Goal: Use online tool/utility: Use online tool/utility

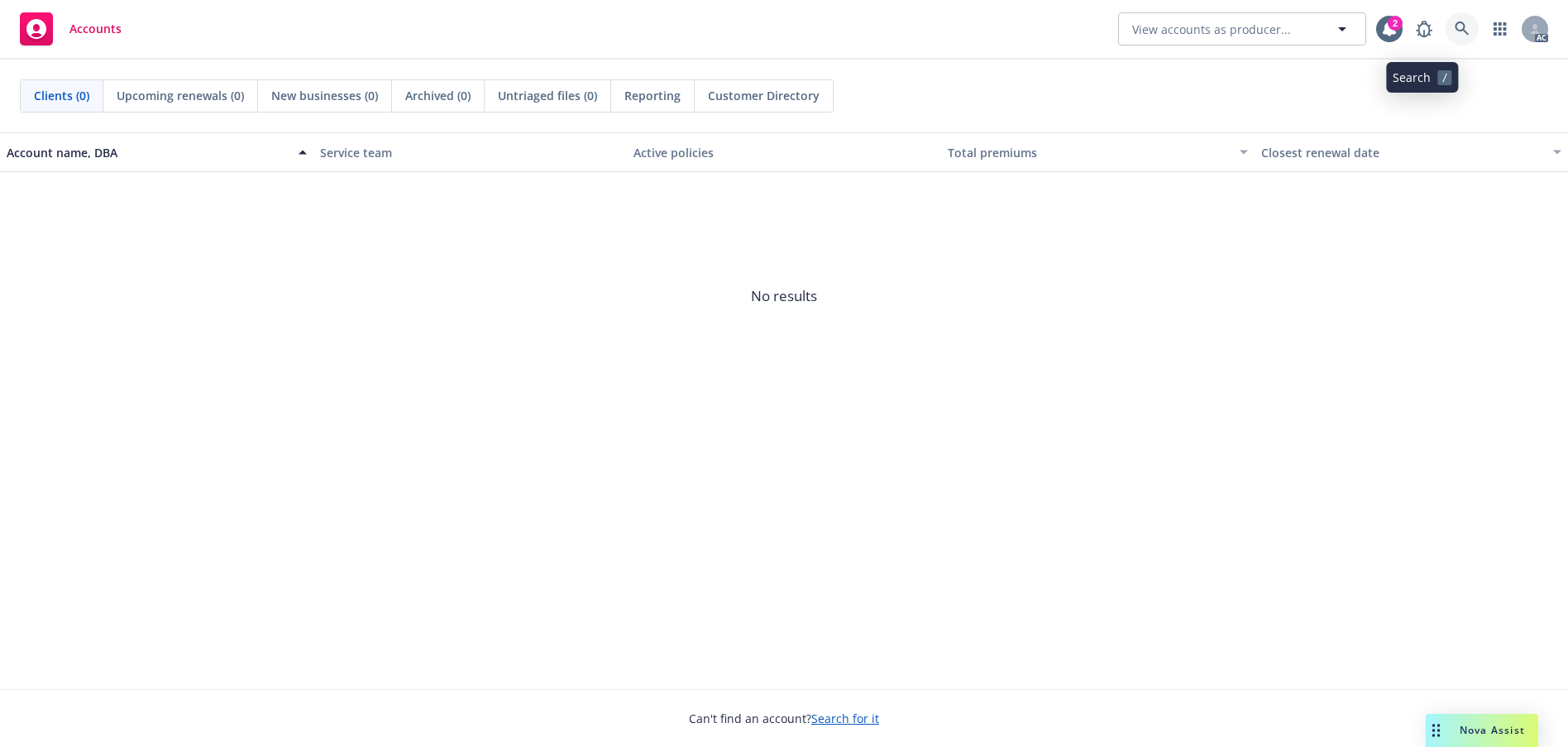
click at [1454, 31] on icon at bounding box center [1462, 29] width 15 height 15
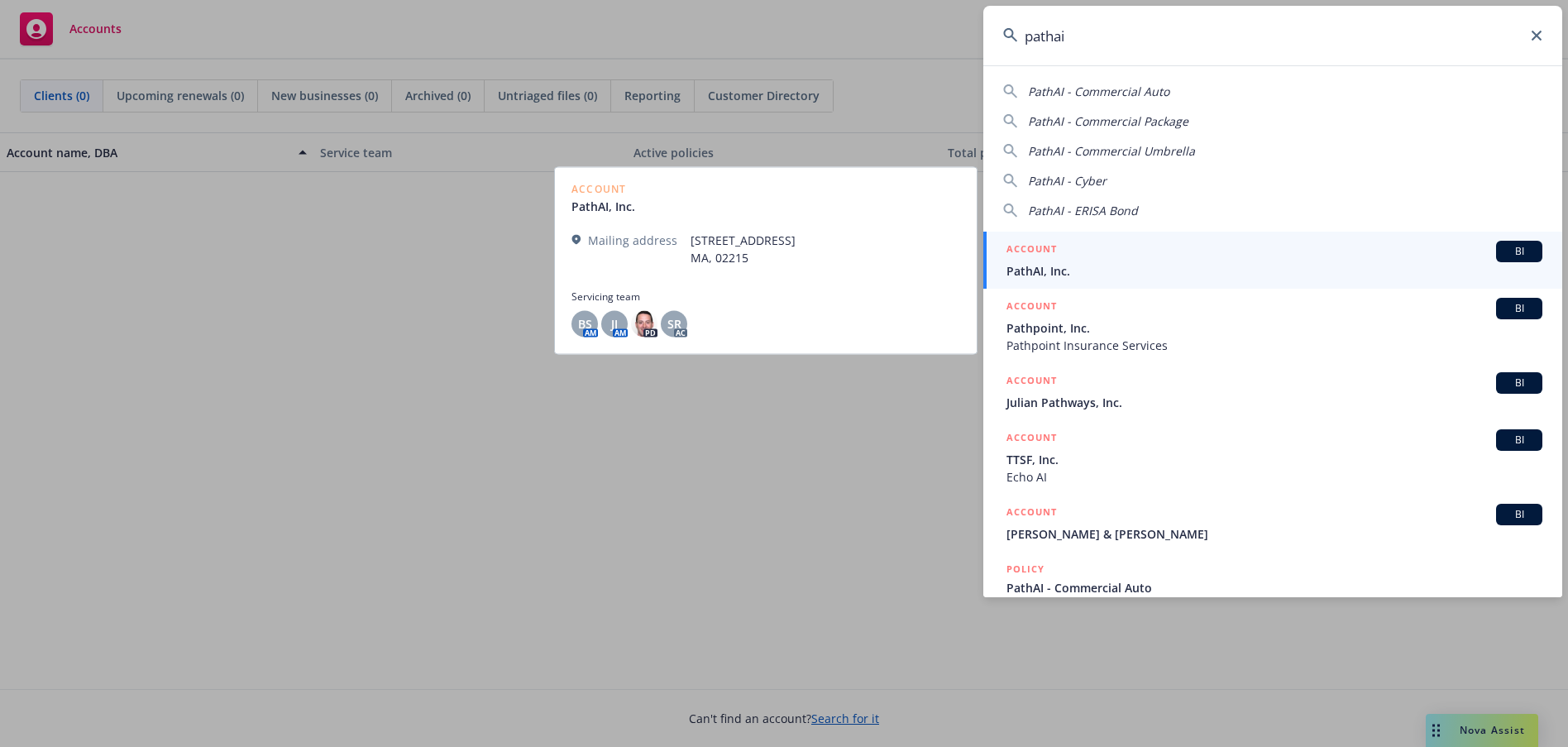
type input "pathai"
click at [1074, 272] on span "PathAI, Inc." at bounding box center [1274, 271] width 536 height 18
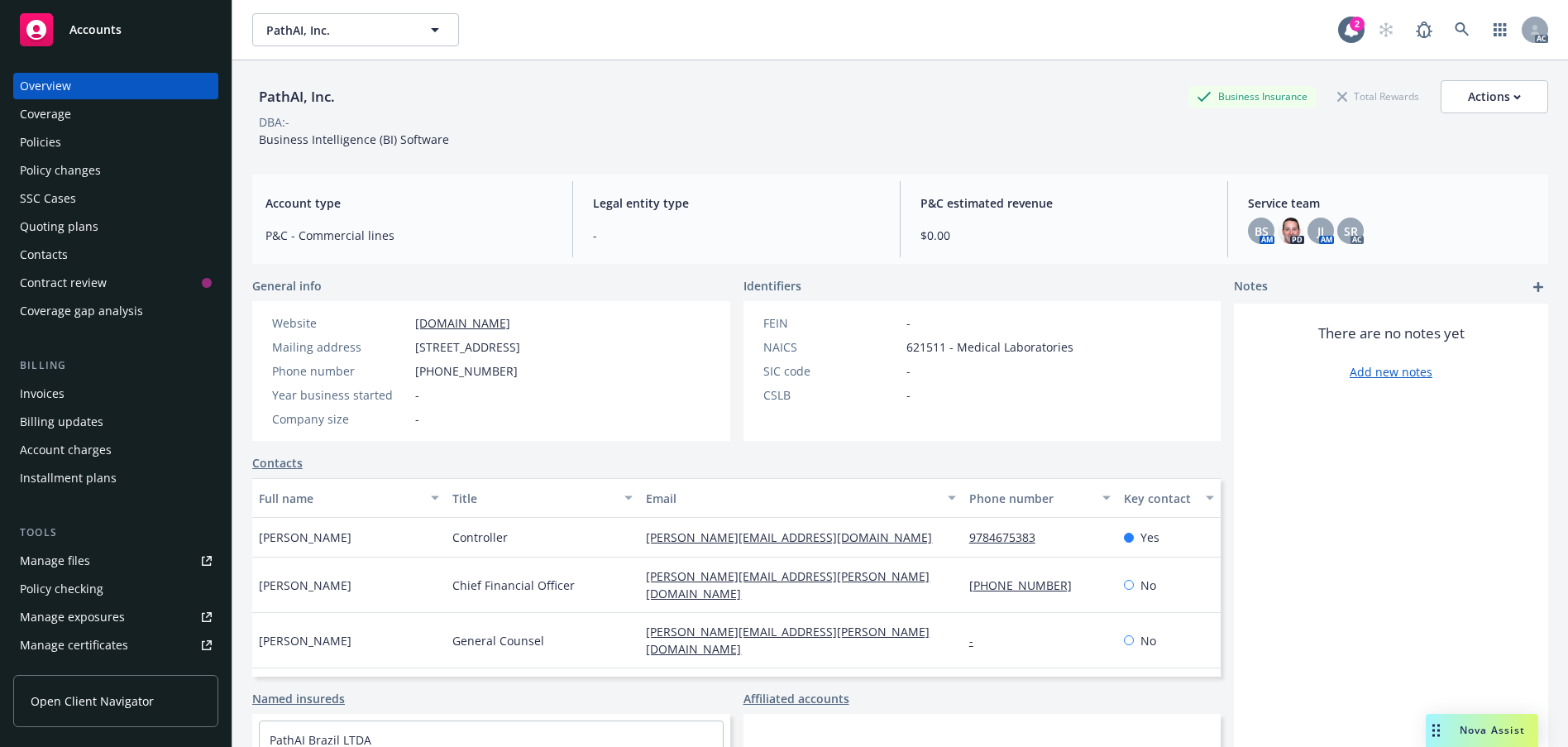
click at [59, 155] on div "Policies" at bounding box center [40, 142] width 42 height 27
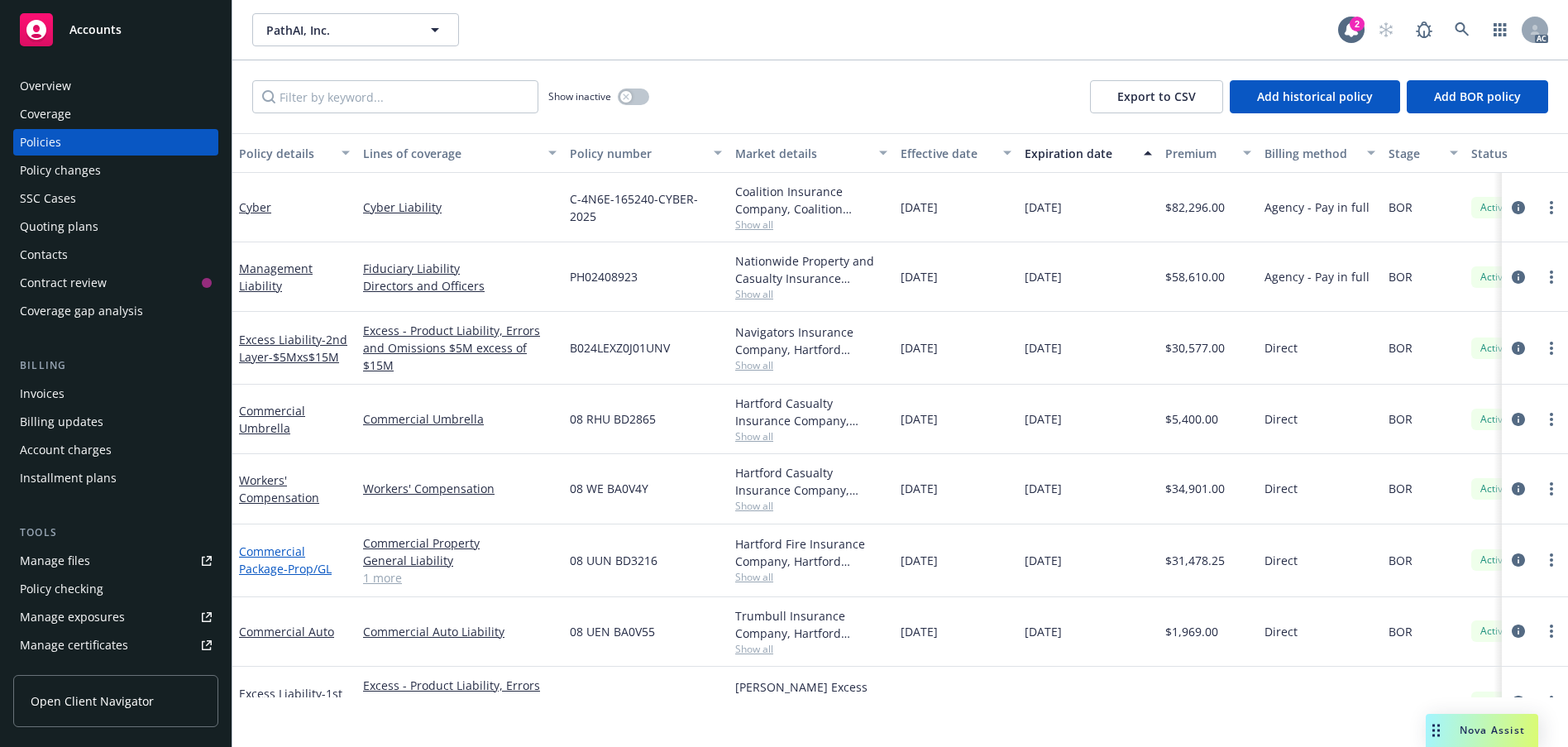
click at [276, 577] on link "Commercial Package - Prop/GL" at bounding box center [286, 560] width 92 height 33
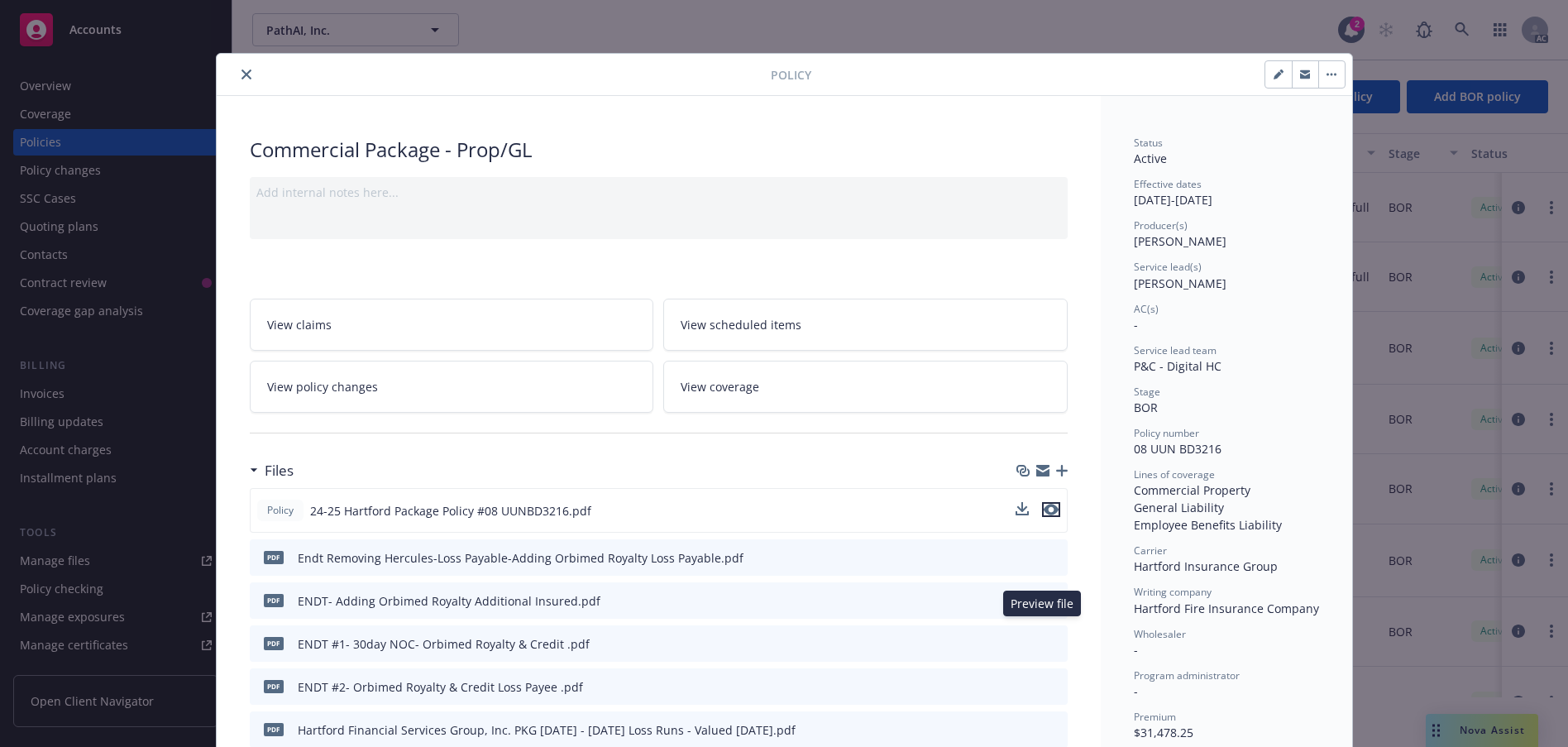
click at [1050, 516] on icon "preview file" at bounding box center [1051, 509] width 15 height 12
click at [251, 80] on icon "close" at bounding box center [246, 74] width 10 height 10
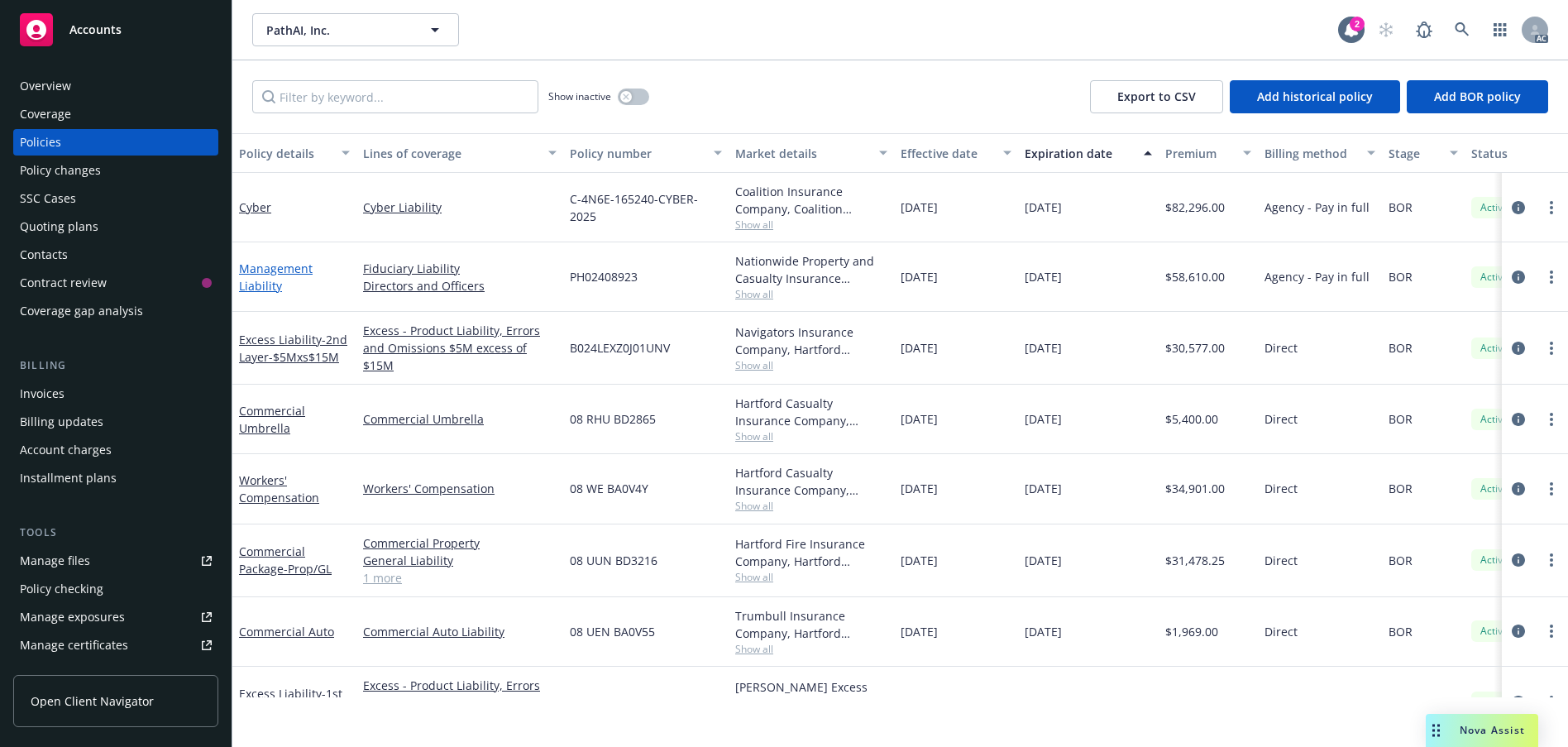
click at [273, 294] on link "Management Liability" at bounding box center [276, 277] width 74 height 33
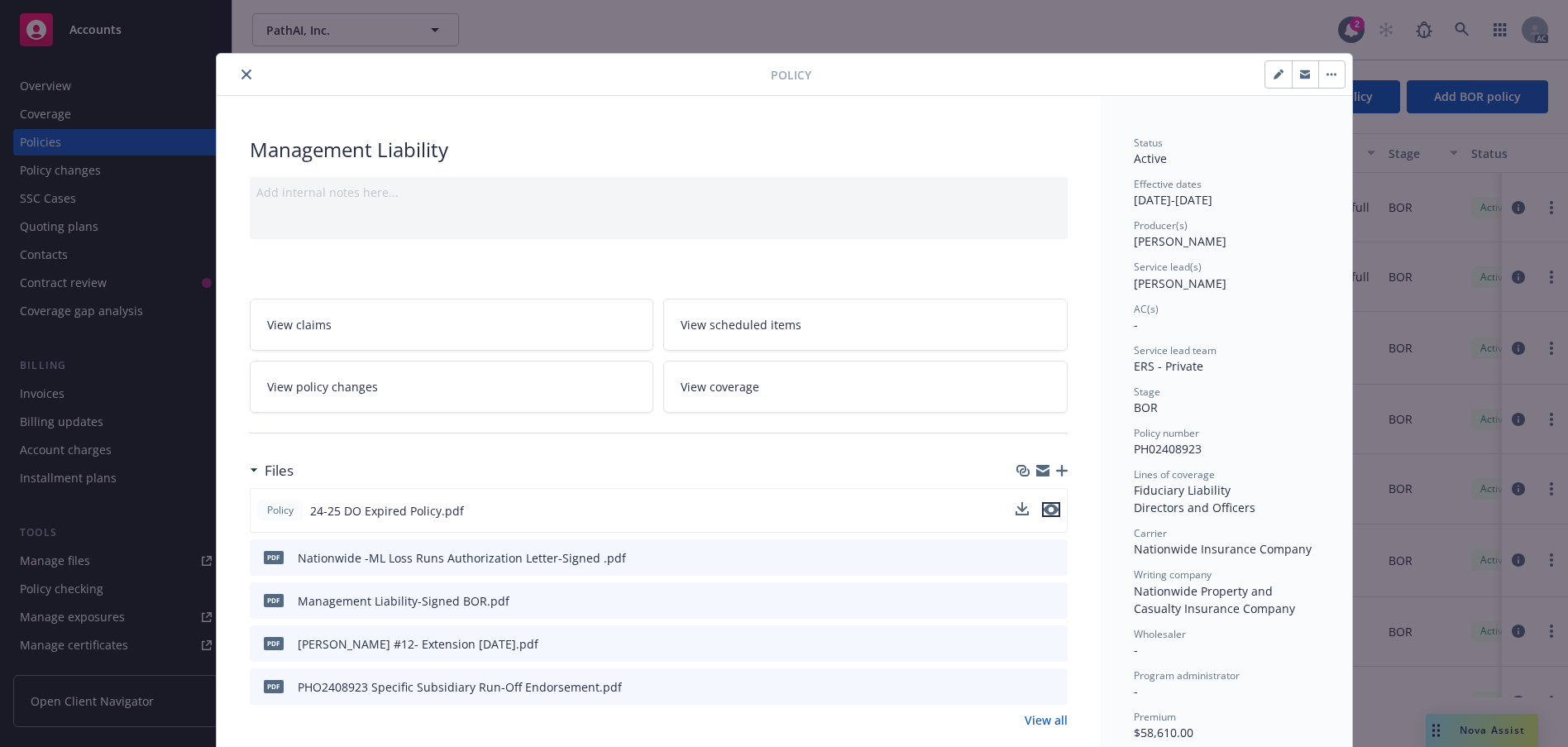
click at [1047, 516] on icon "preview file" at bounding box center [1051, 509] width 15 height 12
click at [250, 80] on icon "close" at bounding box center [246, 74] width 10 height 10
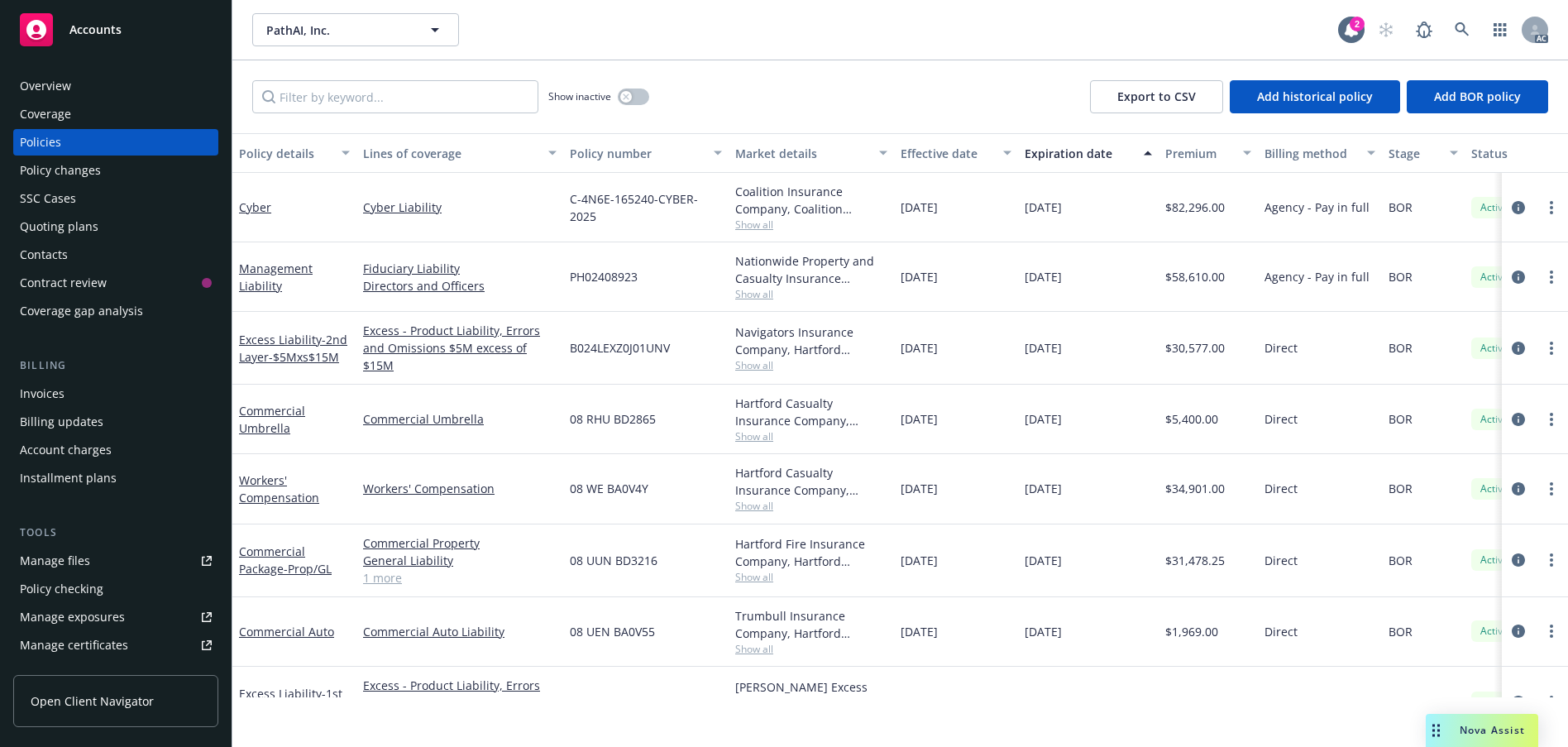
click at [1479, 726] on span "Nova Assist" at bounding box center [1492, 729] width 66 height 14
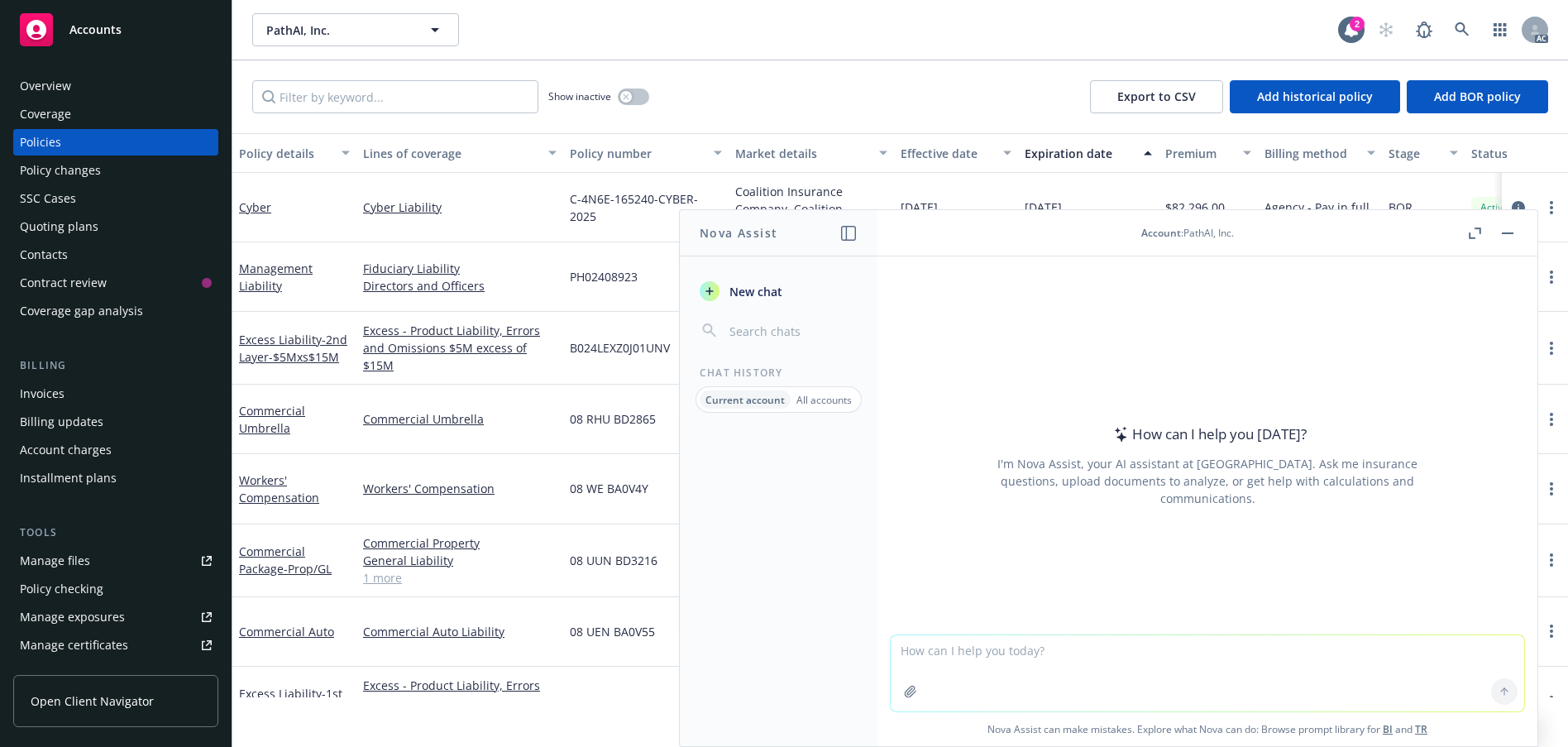
click at [956, 643] on textarea at bounding box center [1208, 673] width 634 height 76
type textarea "grammar check"
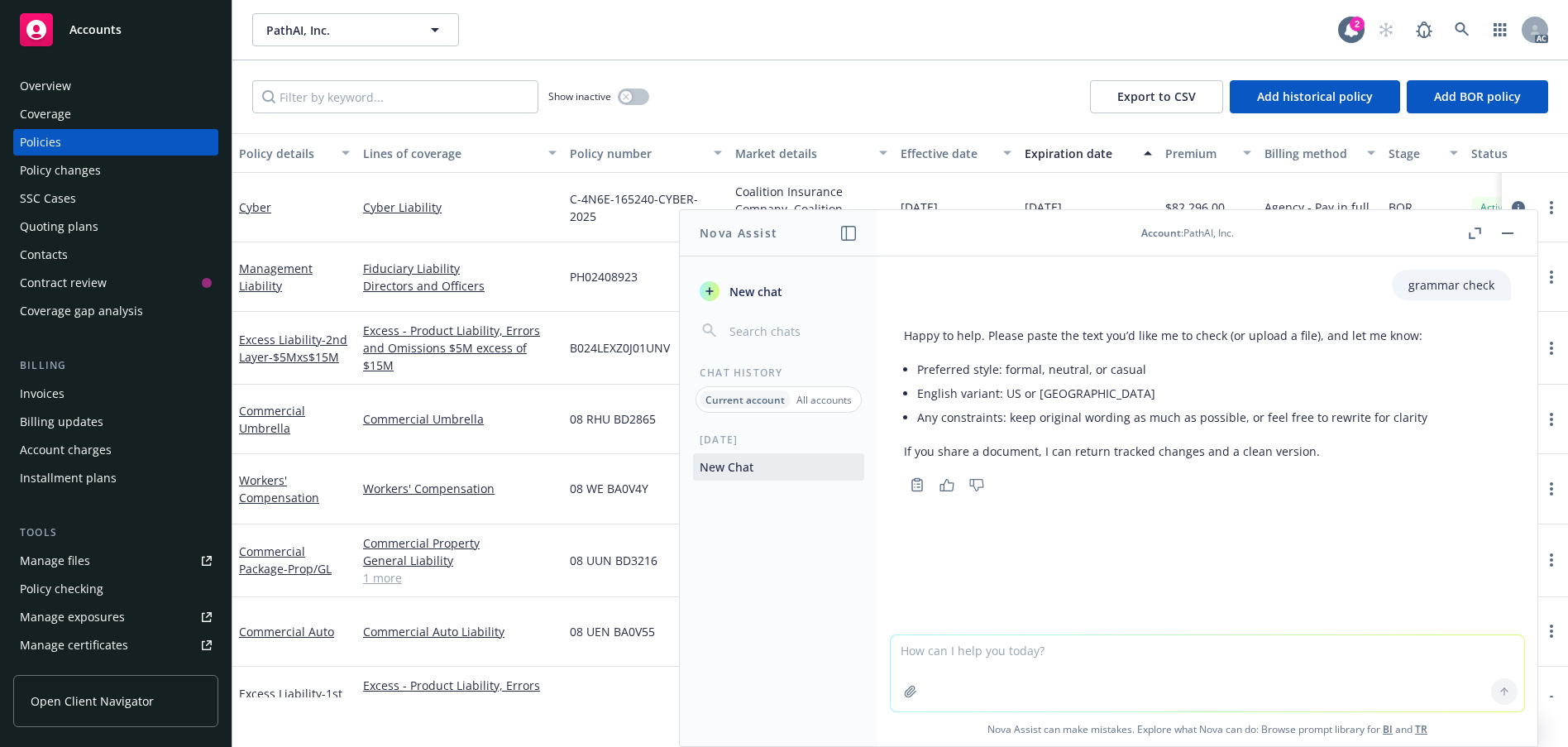
scroll to position [12, 0]
click at [965, 643] on textarea at bounding box center [1208, 673] width 634 height 76
paste textarea "Lore ipsumdo Sitame Co ad elit se doei tem. In utla et Dolor Magnaa eni A mi ve…"
type textarea "Lore ipsumdo Sitame Co ad elit se doei tem. In utla et Dolor Magnaa eni A mi ve…"
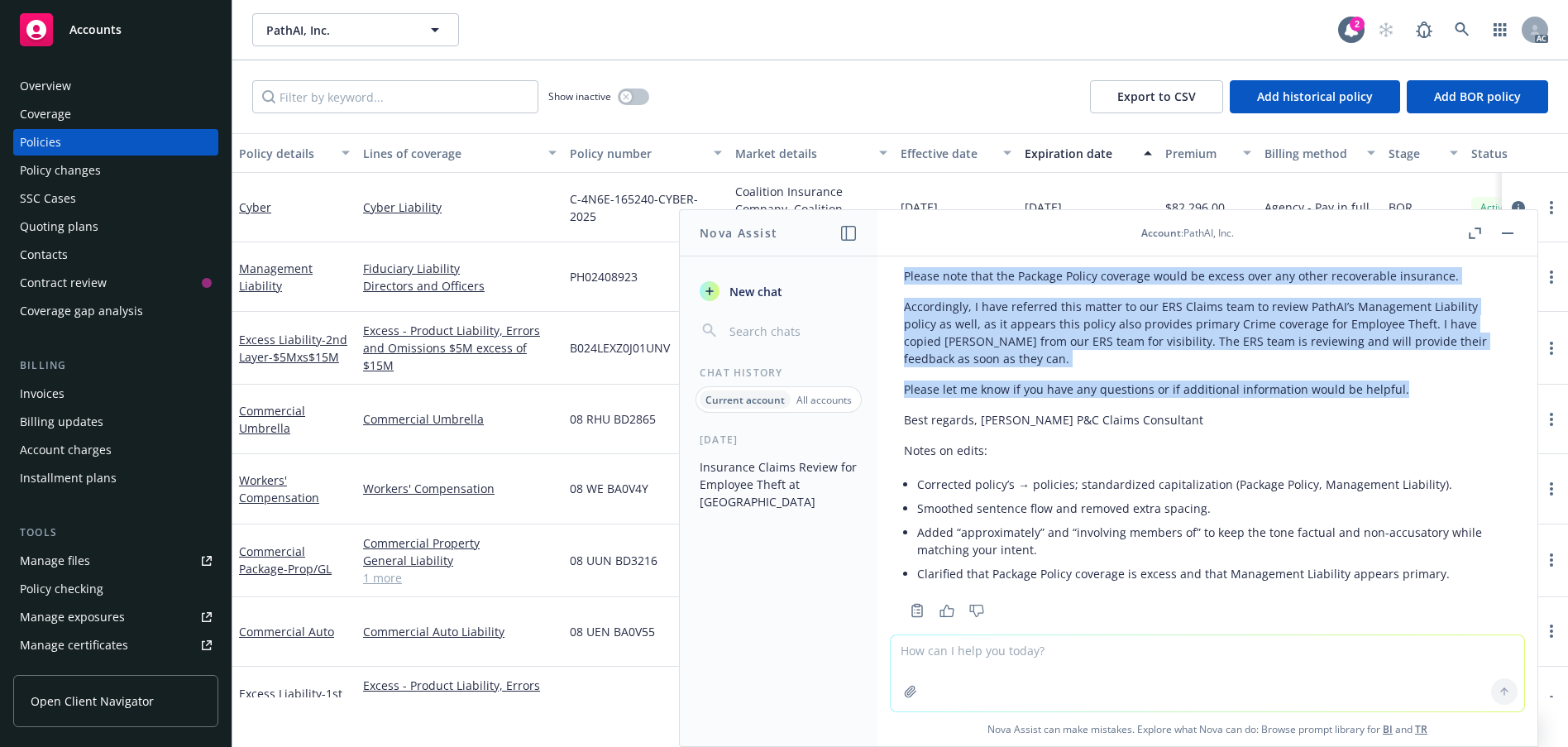
scroll to position [863, 0]
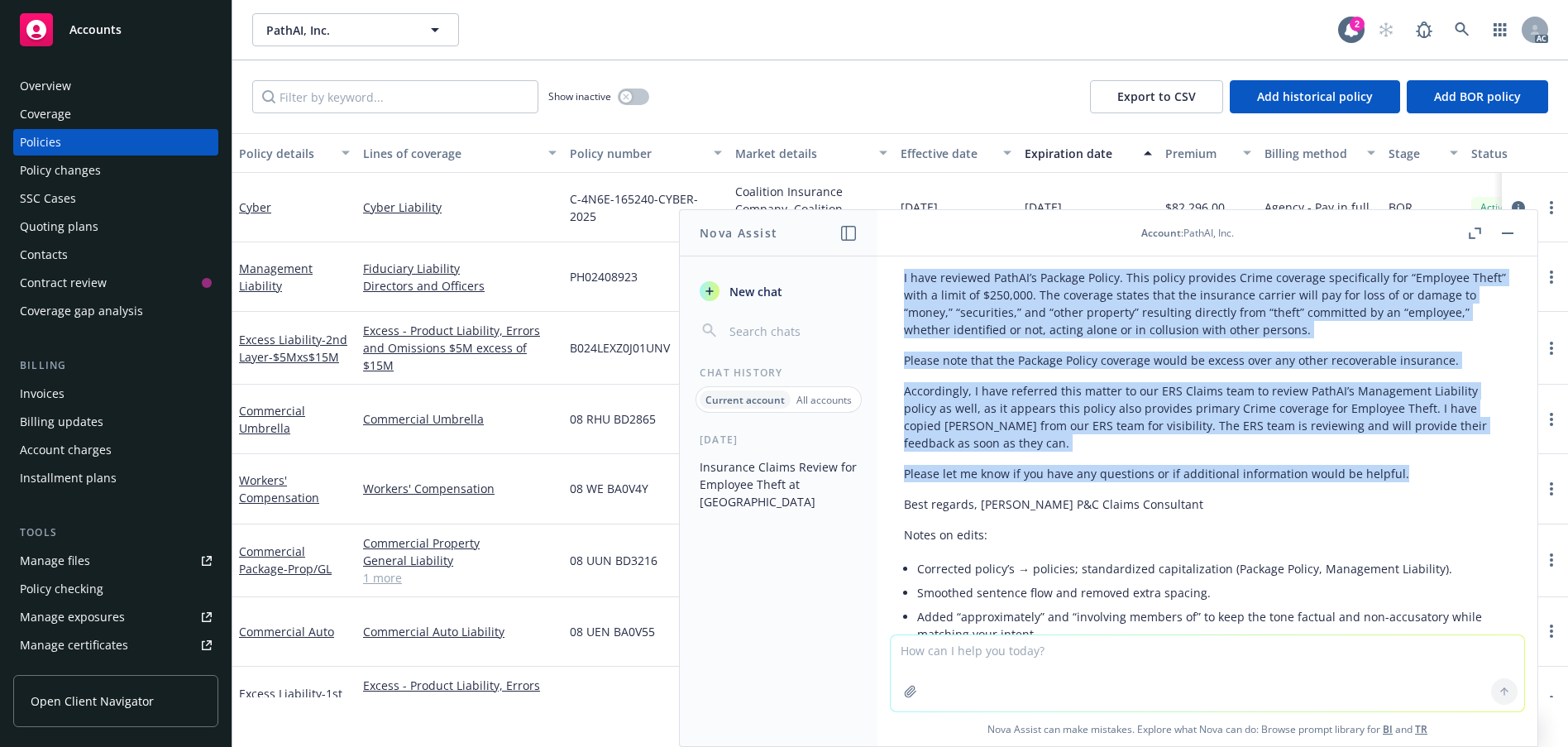
drag, startPoint x: 1391, startPoint y: 456, endPoint x: 903, endPoint y: 305, distance: 510.8
click at [904, 305] on div "Here’s a polished version with grammar, clarity, and tone adjusted for a profes…" at bounding box center [1207, 351] width 607 height 650
copy div "Lore ipsumdo, Sitame, Co’a elit se doei tem. In utla et Dolor Magnaa, eni A mi …"
